Goal: Task Accomplishment & Management: Use online tool/utility

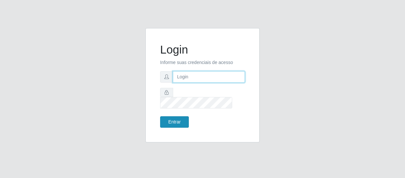
type input "[EMAIL_ADDRESS][DOMAIN_NAME]"
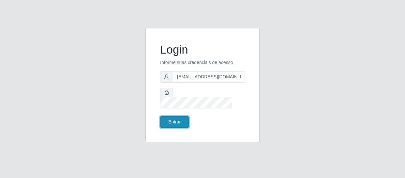
click at [182, 116] on button "Entrar" at bounding box center [174, 121] width 29 height 11
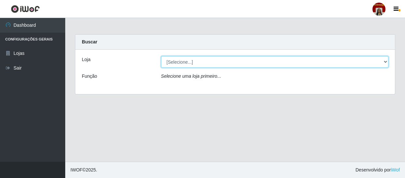
click at [384, 61] on select "[Selecione...] Mar Vermelho - Loja 04" at bounding box center [274, 61] width 227 height 11
select select "251"
click at [161, 56] on select "[Selecione...] Mar Vermelho - Loja 04" at bounding box center [274, 61] width 227 height 11
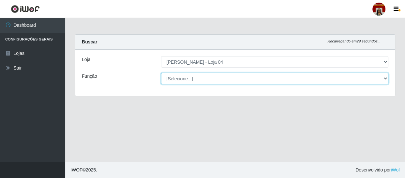
click at [382, 77] on select "[Selecione...] ASG ASG + ASG ++ Auxiliar de Depósito Auxiliar de Depósito + Aux…" at bounding box center [274, 78] width 227 height 11
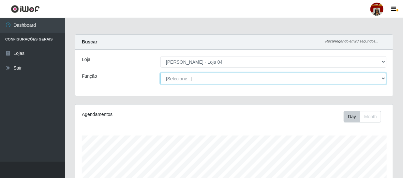
scroll to position [135, 317]
select select "22"
click at [160, 73] on select "[Selecione...] ASG ASG + ASG ++ Auxiliar de Depósito Auxiliar de Depósito + Aux…" at bounding box center [273, 78] width 226 height 11
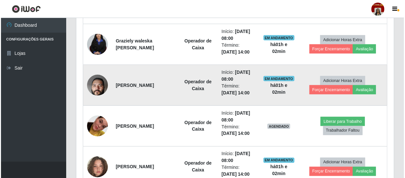
scroll to position [435, 0]
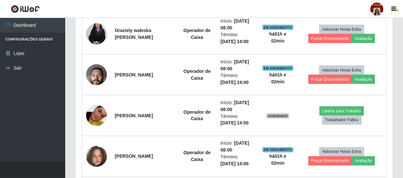
click at [396, 38] on div "Hoje 1 dia 3 dias 1 Semana Não encerrados Trabalhador Posição Data Status Opçõe…" at bounding box center [234, 63] width 328 height 501
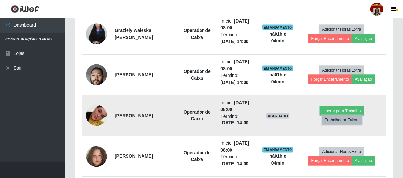
click at [345, 120] on button "Trabalhador Faltou" at bounding box center [341, 119] width 39 height 9
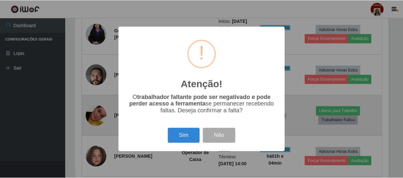
scroll to position [135, 314]
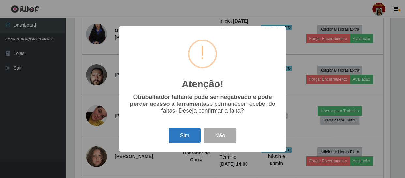
click at [179, 137] on button "Sim" at bounding box center [184, 135] width 32 height 15
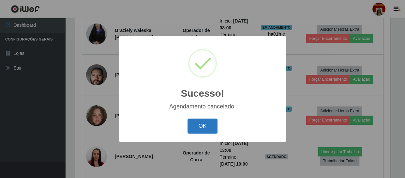
click at [199, 130] on button "OK" at bounding box center [202, 125] width 30 height 15
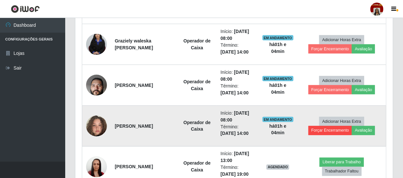
scroll to position [435, 0]
